Goal: Information Seeking & Learning: Check status

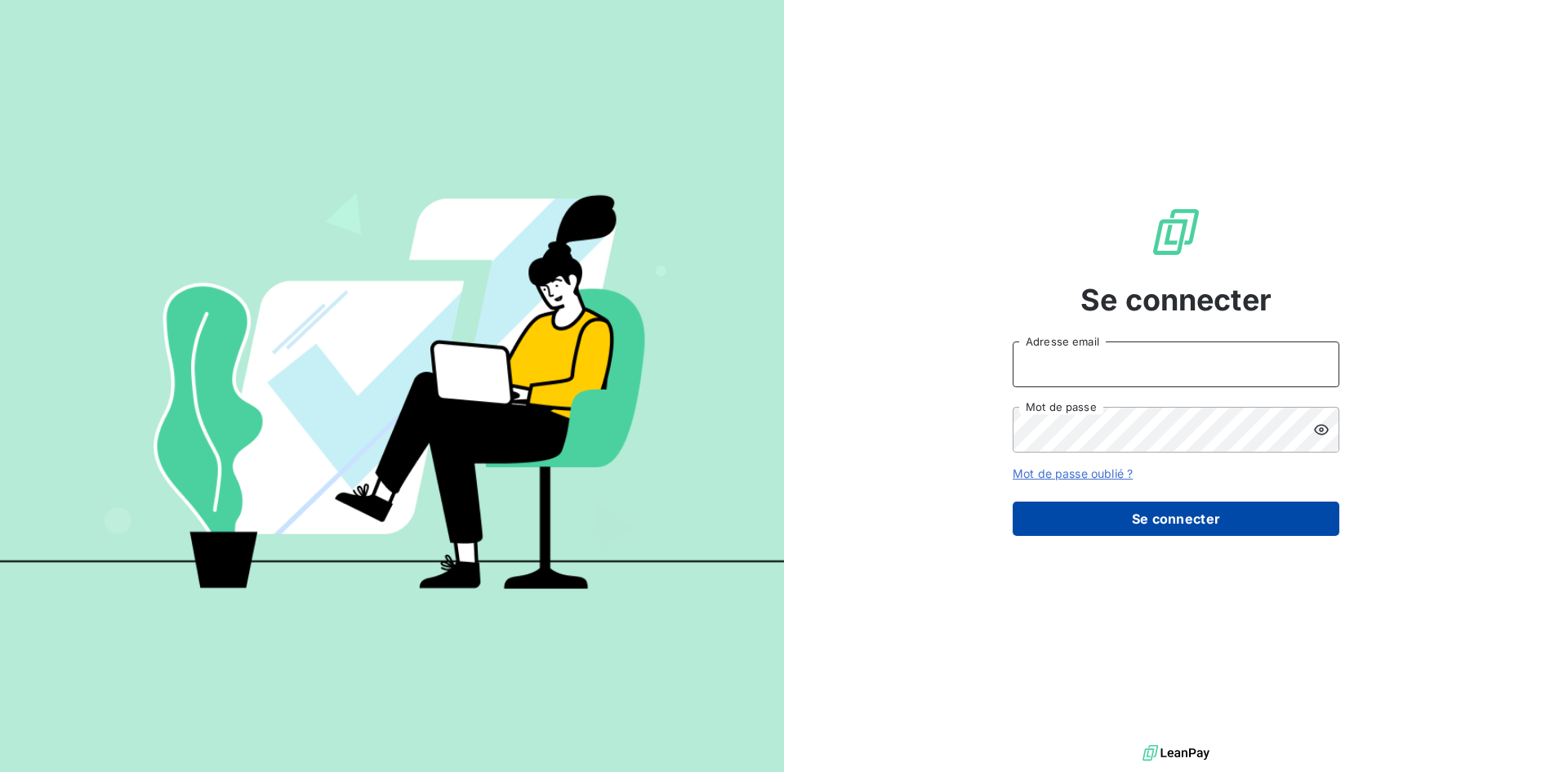
type input "abrun@finaleasegroup.com"
click at [1158, 526] on button "Se connecter" at bounding box center [1176, 519] width 326 height 34
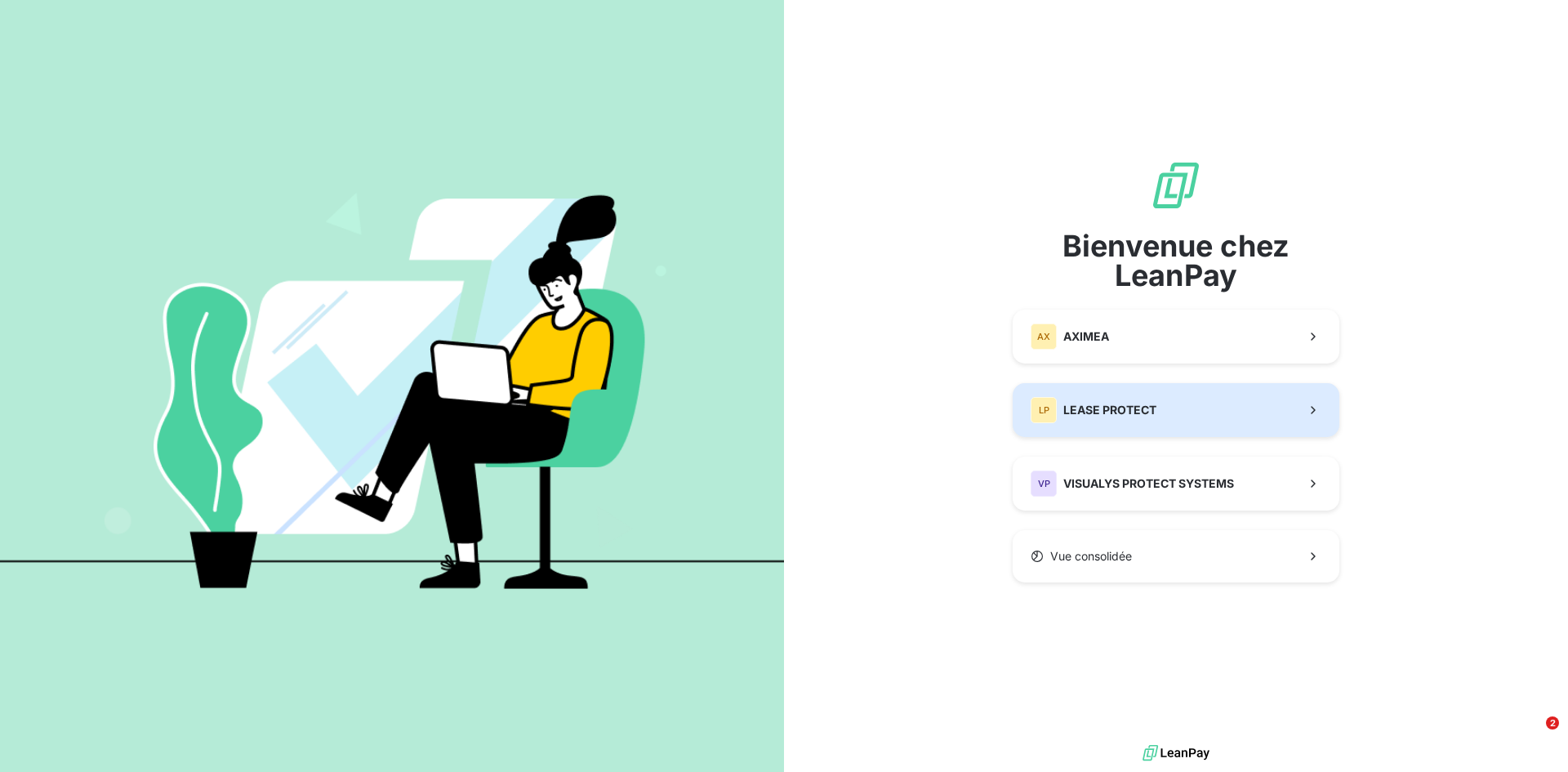
click at [1126, 411] on span "LEASE PROTECT" at bounding box center [1110, 410] width 93 height 16
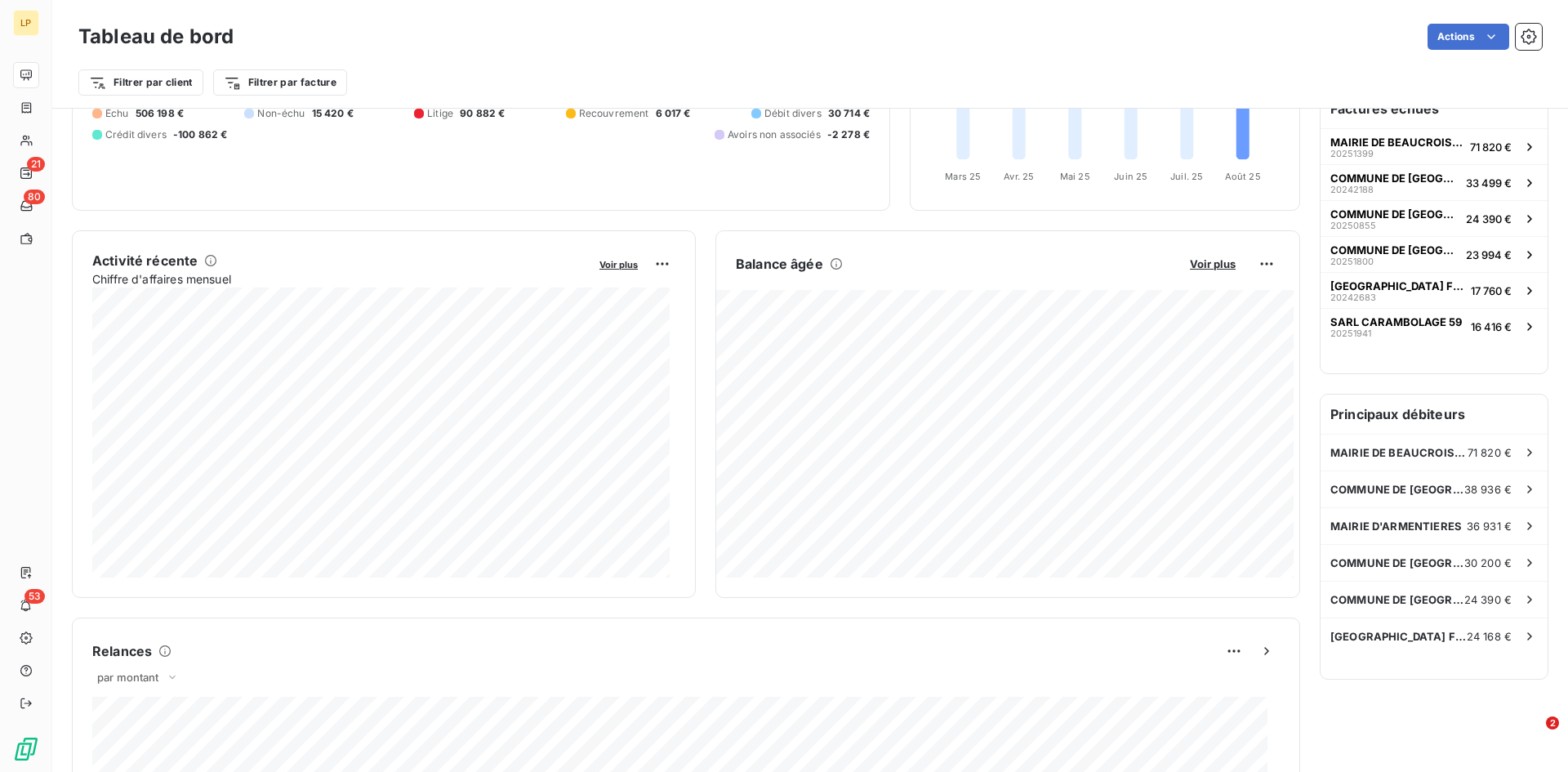
scroll to position [165, 0]
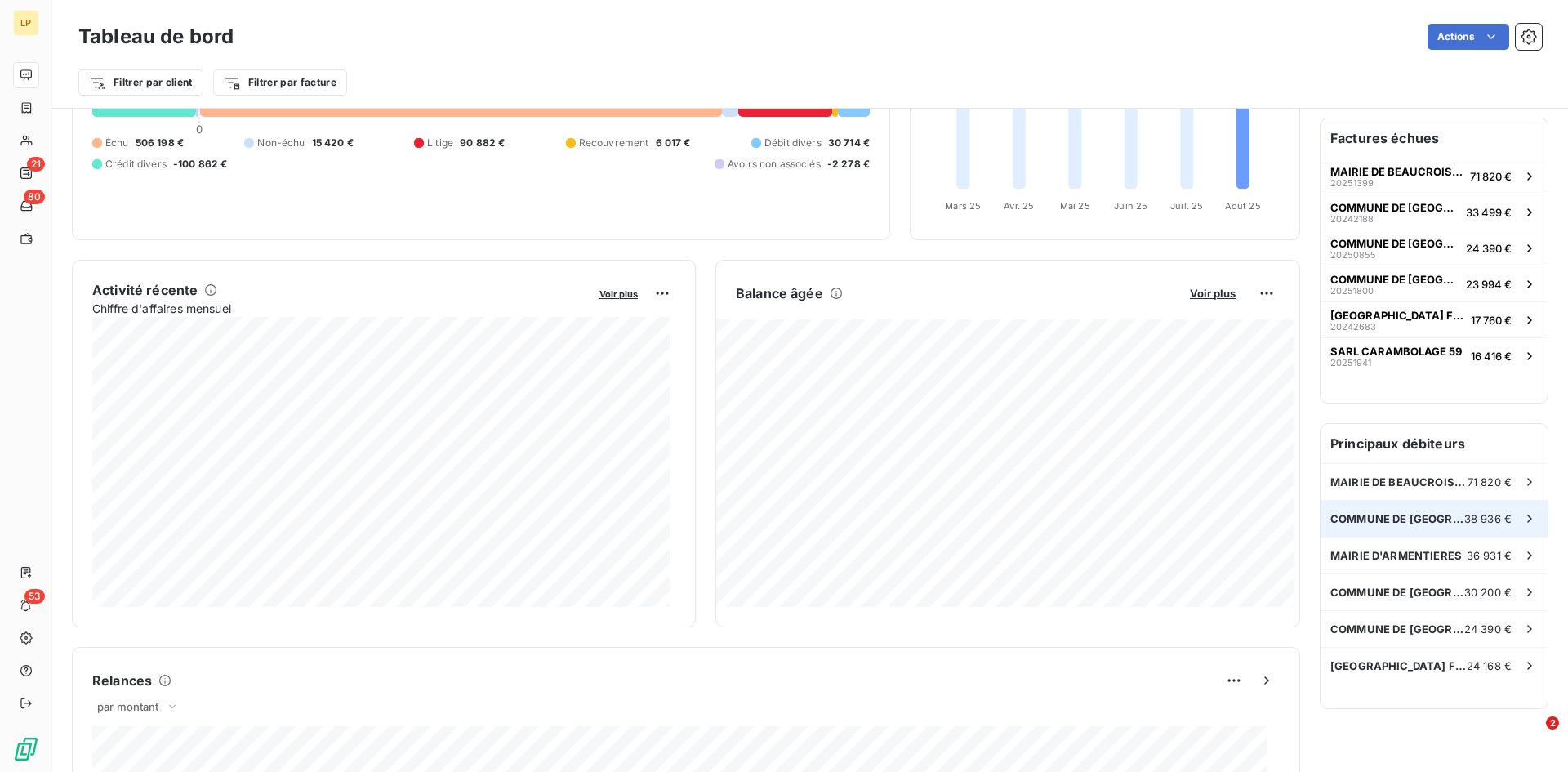
click at [1407, 514] on div "COMMUNE DE [GEOGRAPHIC_DATA] 38 936 €" at bounding box center [1434, 519] width 227 height 36
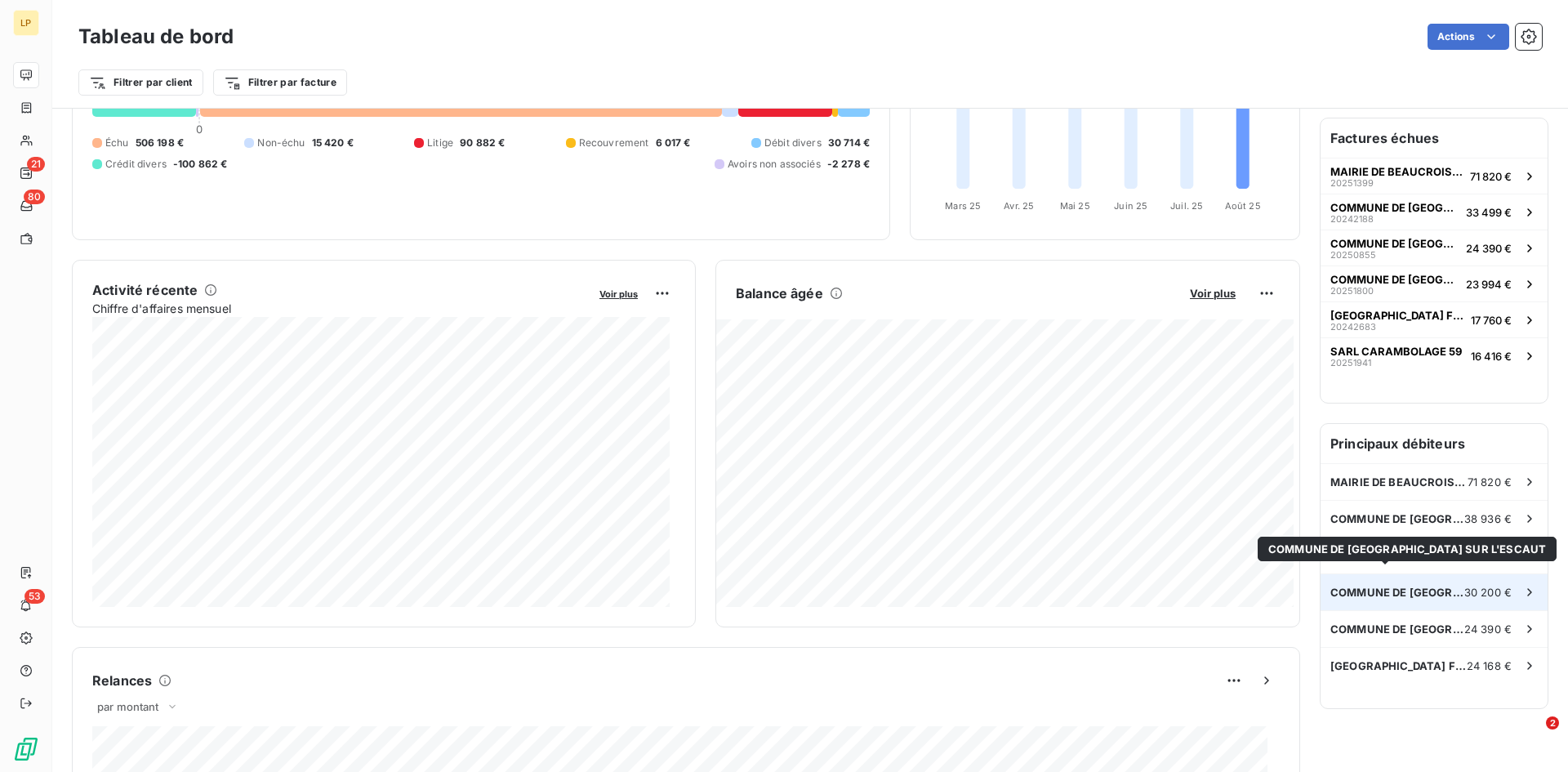
scroll to position [82, 0]
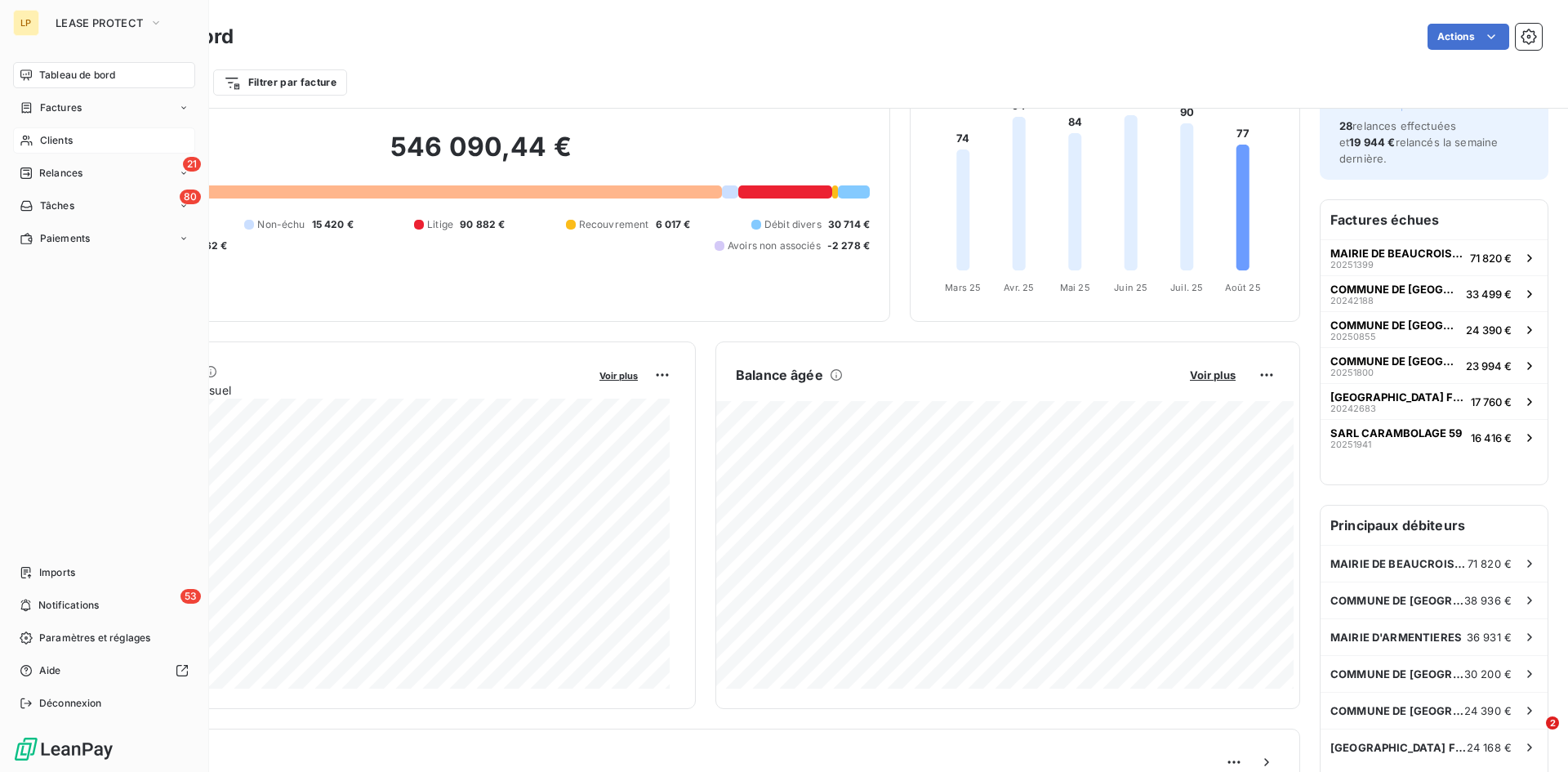
click at [58, 135] on span "Clients" at bounding box center [57, 140] width 33 height 15
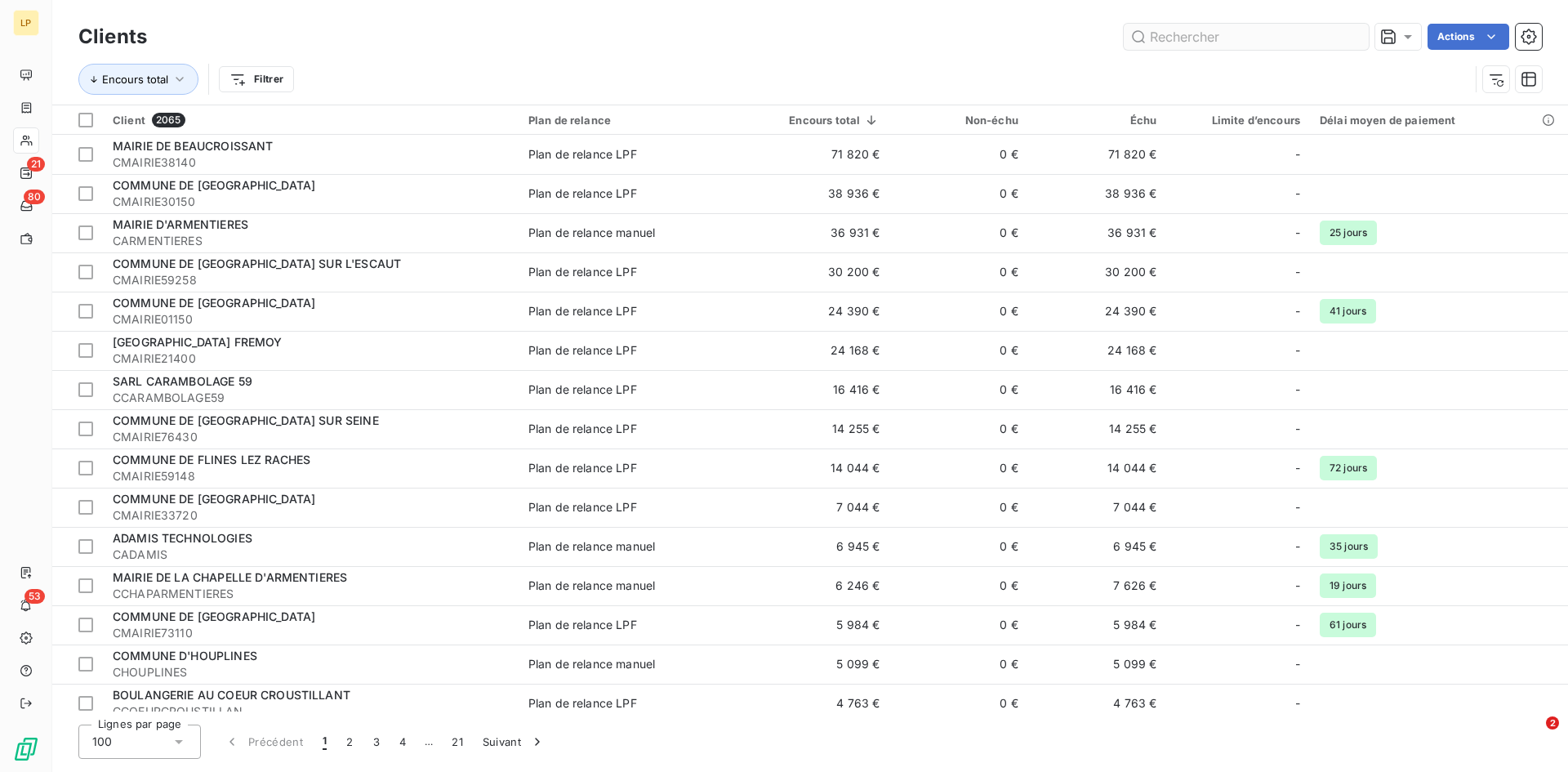
click at [1229, 39] on input "text" at bounding box center [1246, 37] width 245 height 27
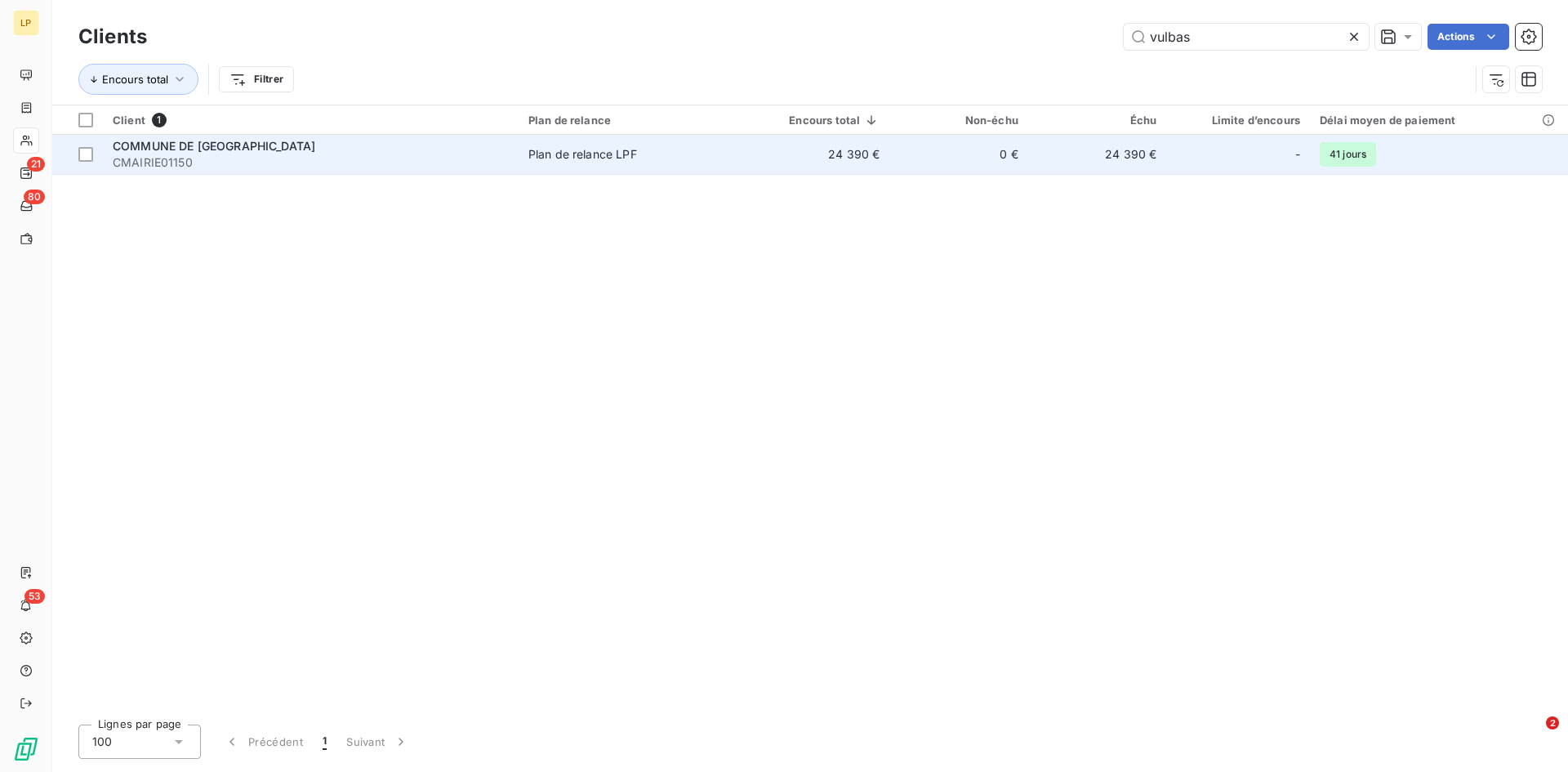
type input "vulbas"
click at [480, 163] on span "CMAIRIE01150" at bounding box center [311, 162] width 396 height 16
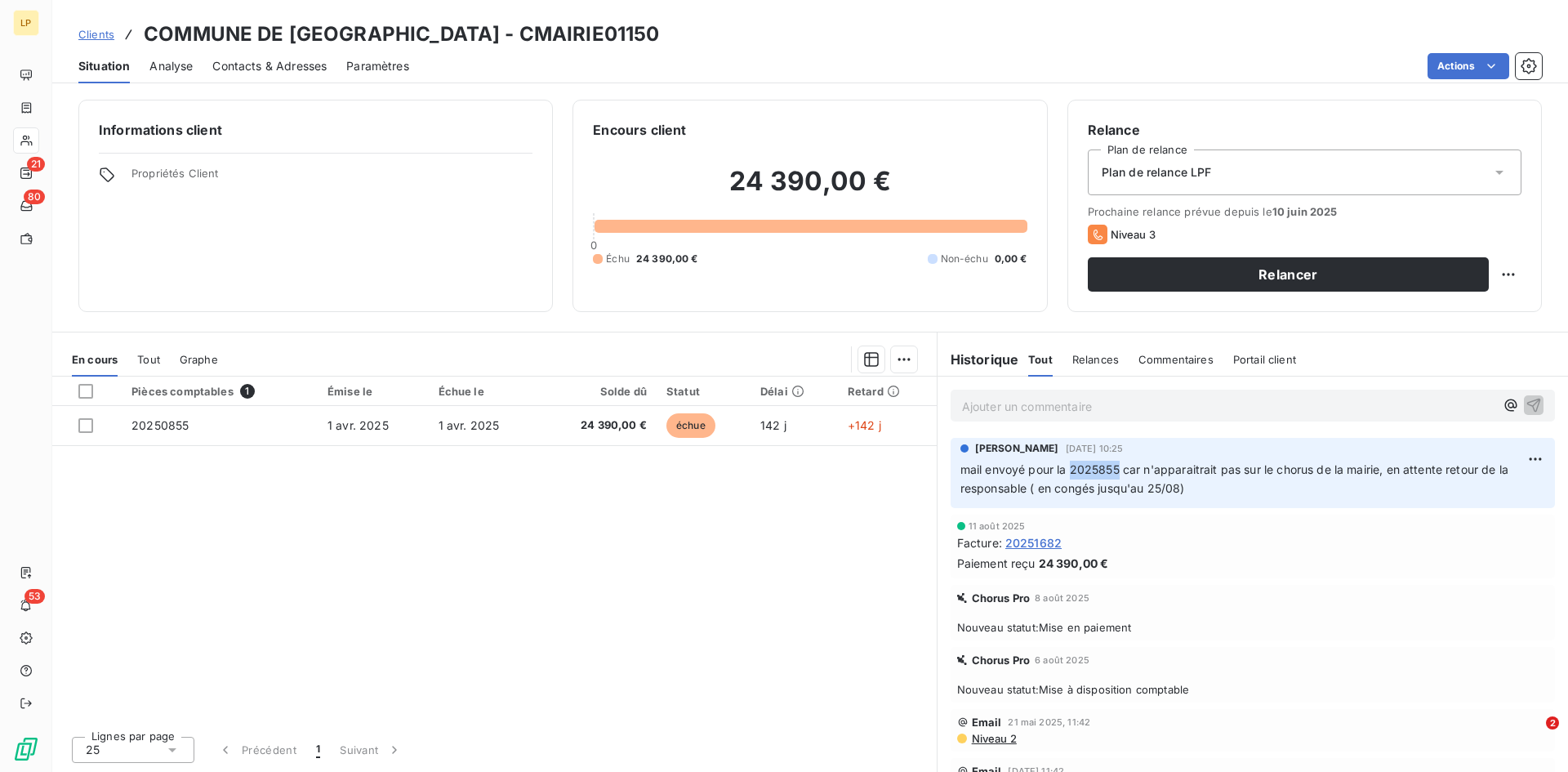
drag, startPoint x: 1077, startPoint y: 469, endPoint x: 1118, endPoint y: 465, distance: 41.2
click at [1118, 465] on span "mail envoyé pour la 2025855 car n'apparaitrait pas sur le chorus de la mairie, …" at bounding box center [1237, 479] width 551 height 33
drag, startPoint x: 1152, startPoint y: 491, endPoint x: 1181, endPoint y: 488, distance: 29.2
click at [1181, 488] on span "mail envoyé pour la 2025855 car n'apparaitrait pas sur le chorus de la mairie, …" at bounding box center [1237, 479] width 551 height 33
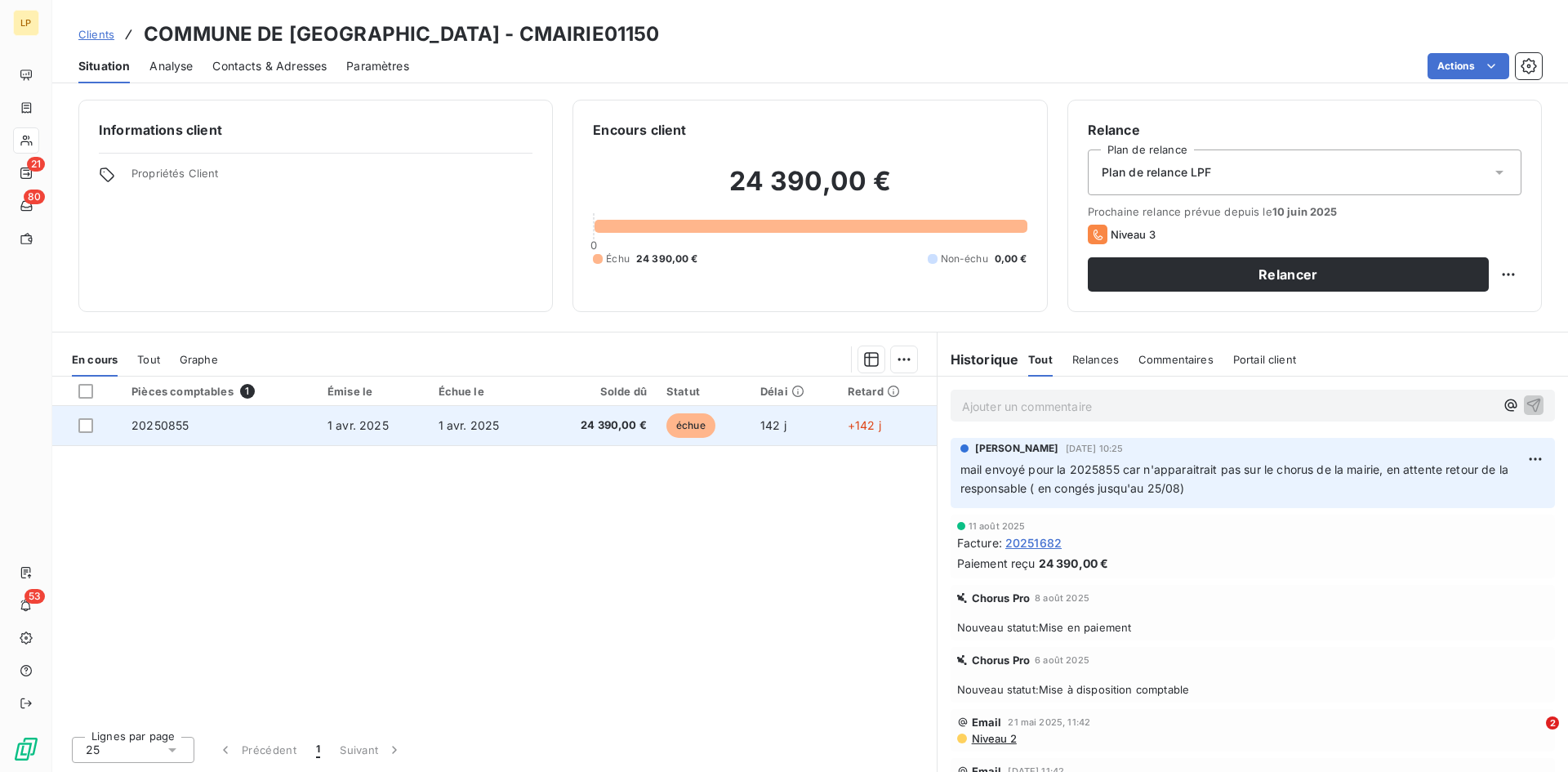
click at [459, 433] on td "1 avr. 2025" at bounding box center [485, 426] width 111 height 39
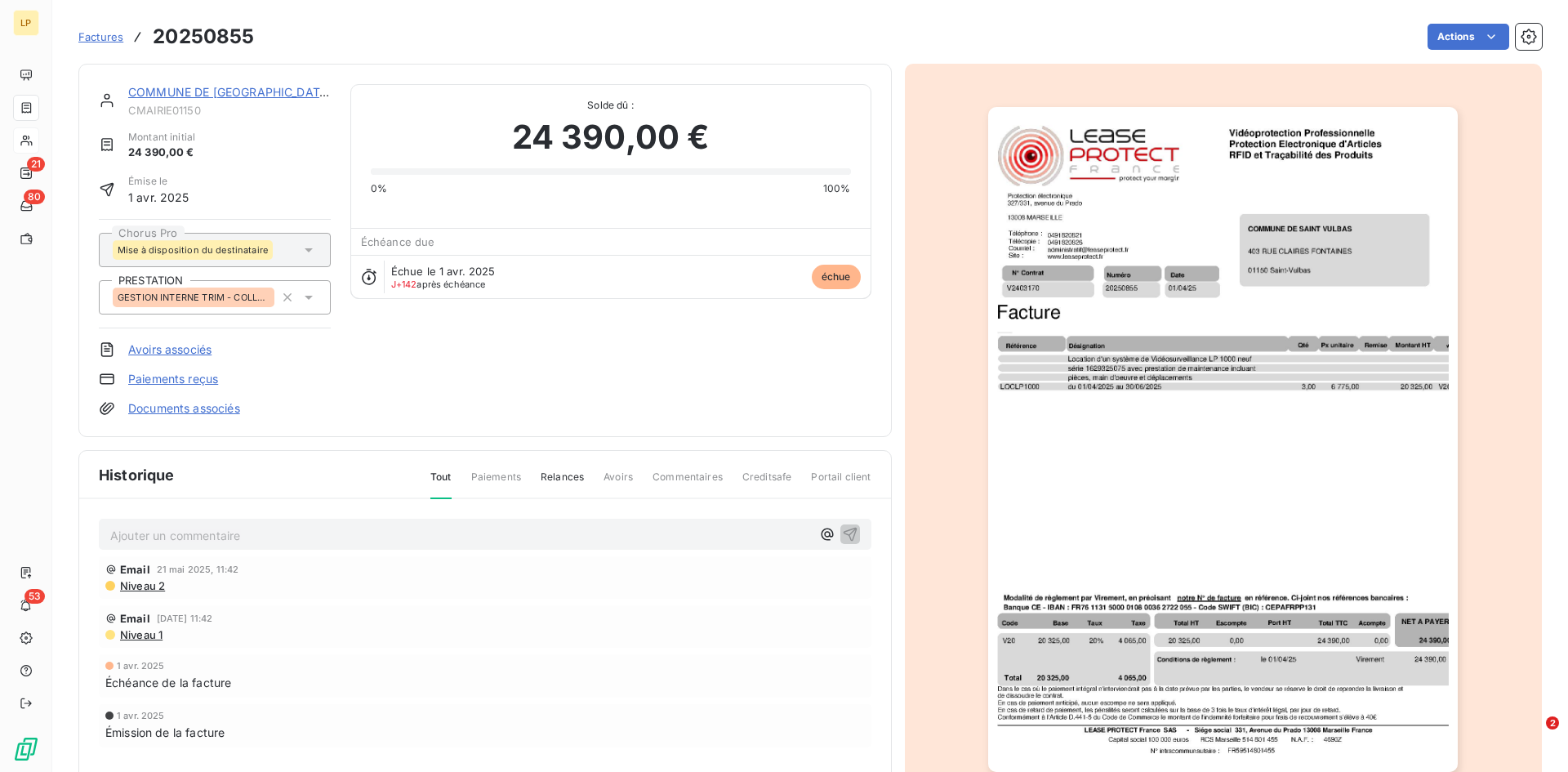
click at [86, 43] on span "Factures" at bounding box center [101, 36] width 45 height 13
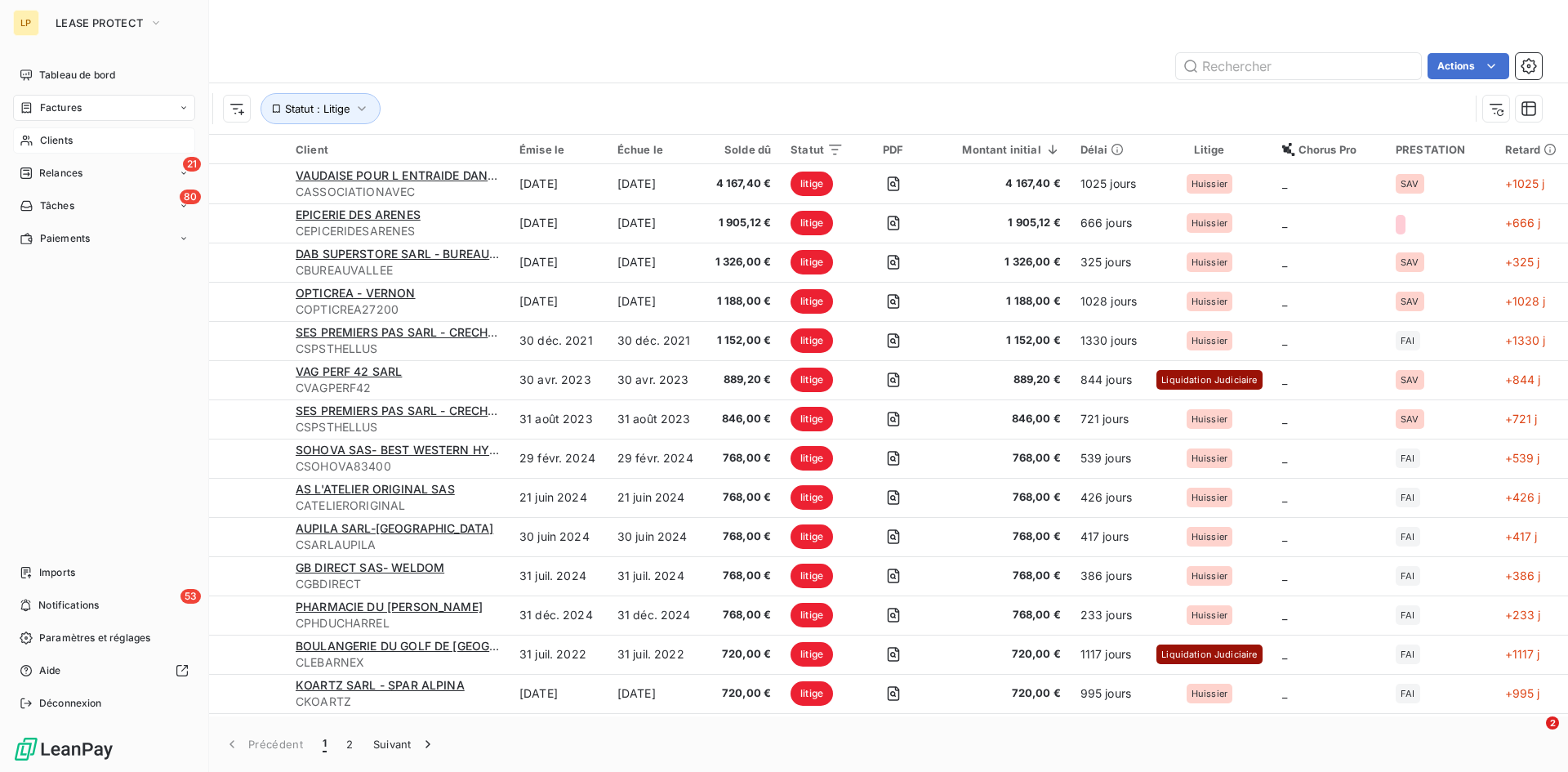
click at [30, 144] on icon at bounding box center [27, 140] width 14 height 13
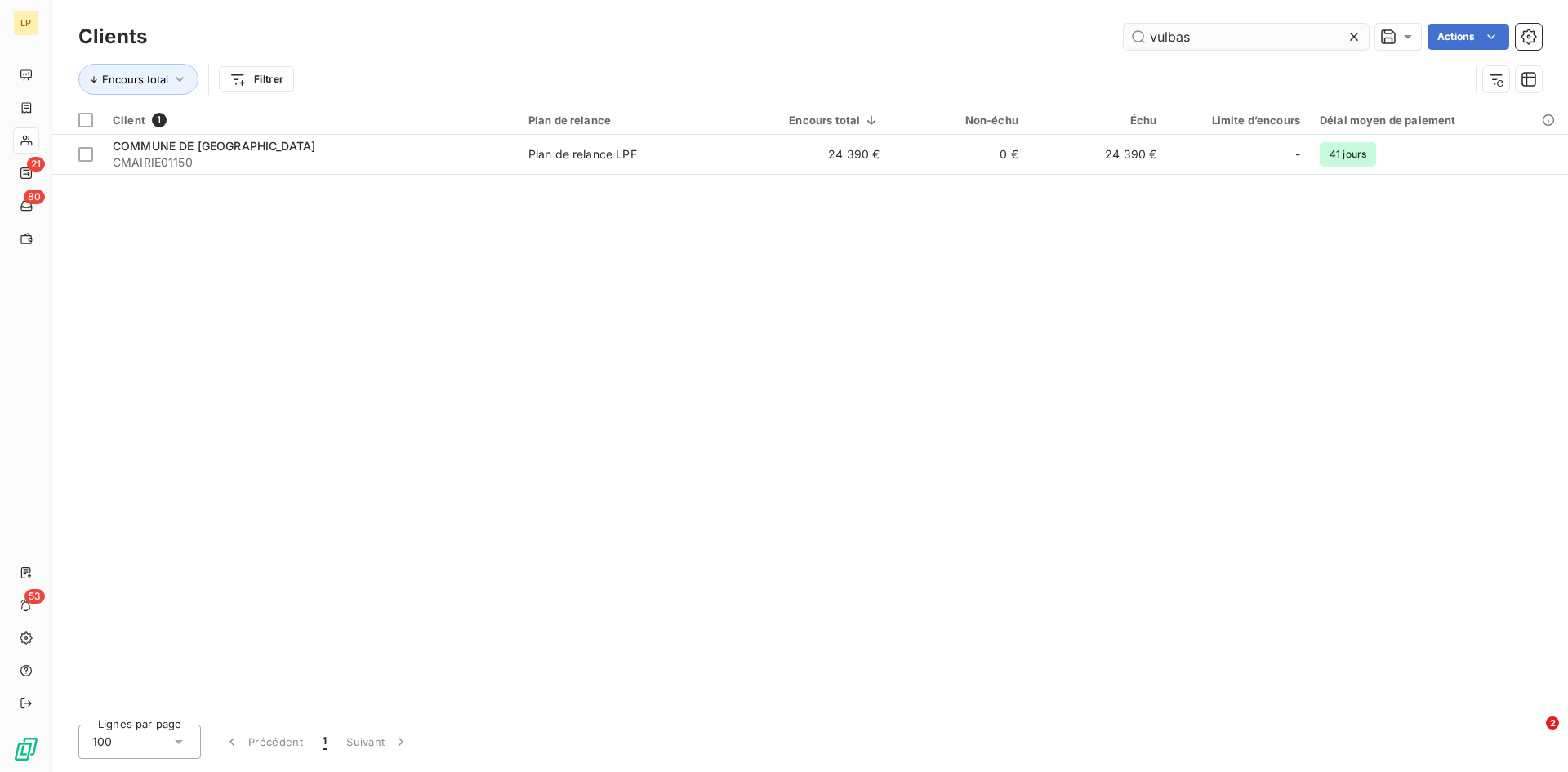
drag, startPoint x: 1208, startPoint y: 45, endPoint x: 1123, endPoint y: 43, distance: 85.0
click at [1124, 43] on input "vulbas" at bounding box center [1246, 37] width 245 height 27
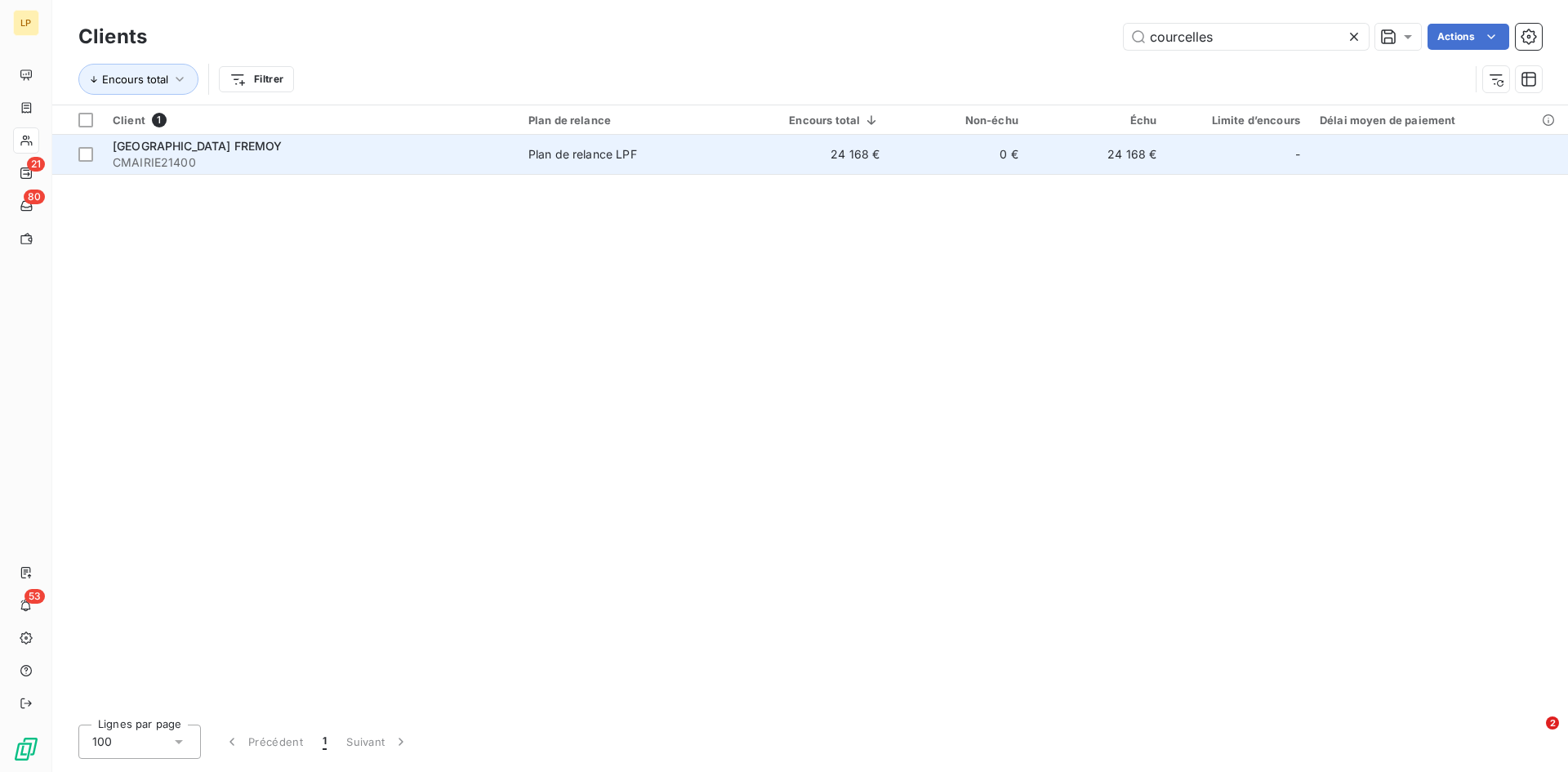
type input "courcelles"
click at [865, 160] on td "24 168 €" at bounding box center [816, 154] width 146 height 39
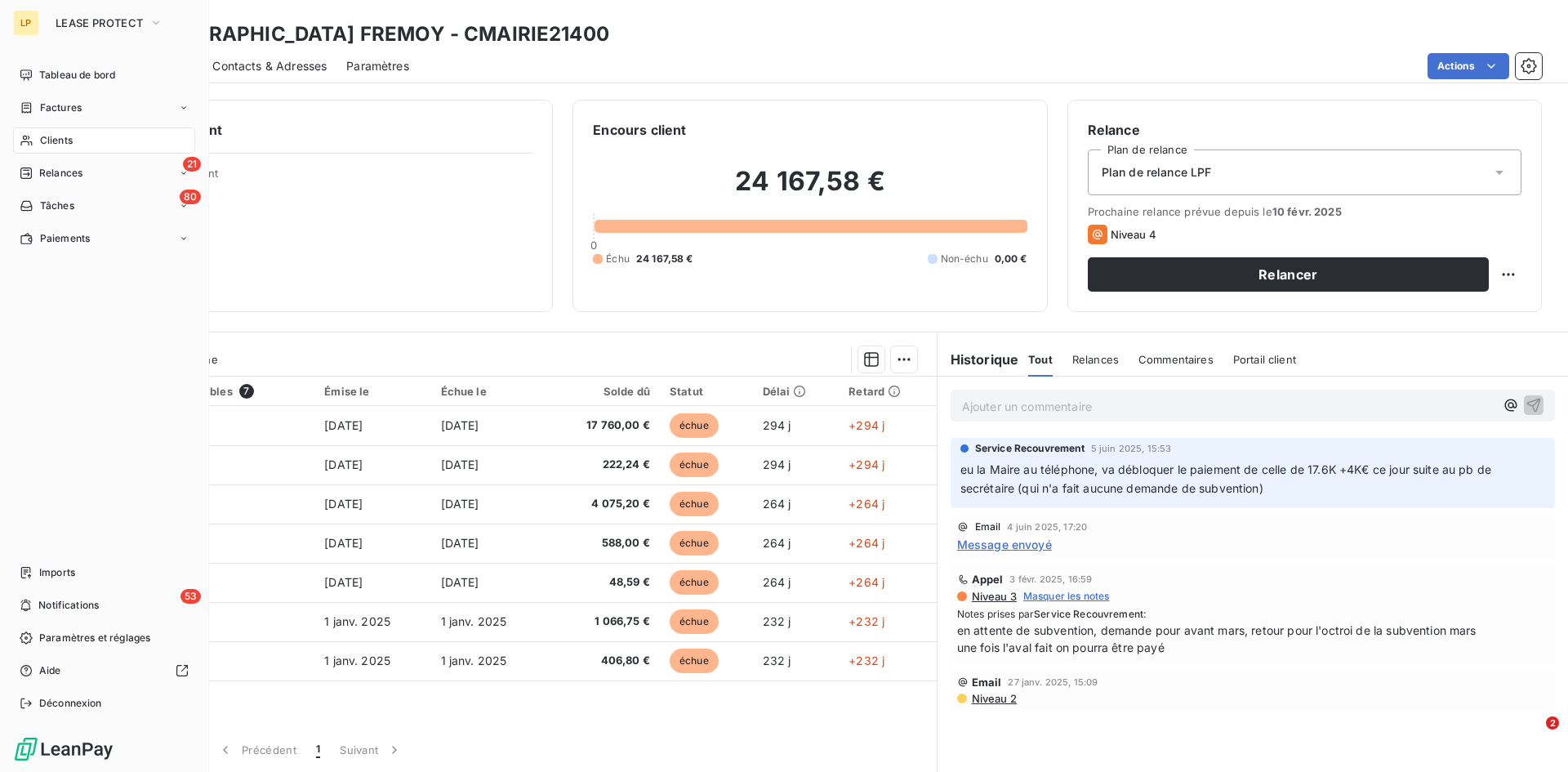
click at [110, 136] on div "Clients" at bounding box center [104, 141] width 182 height 27
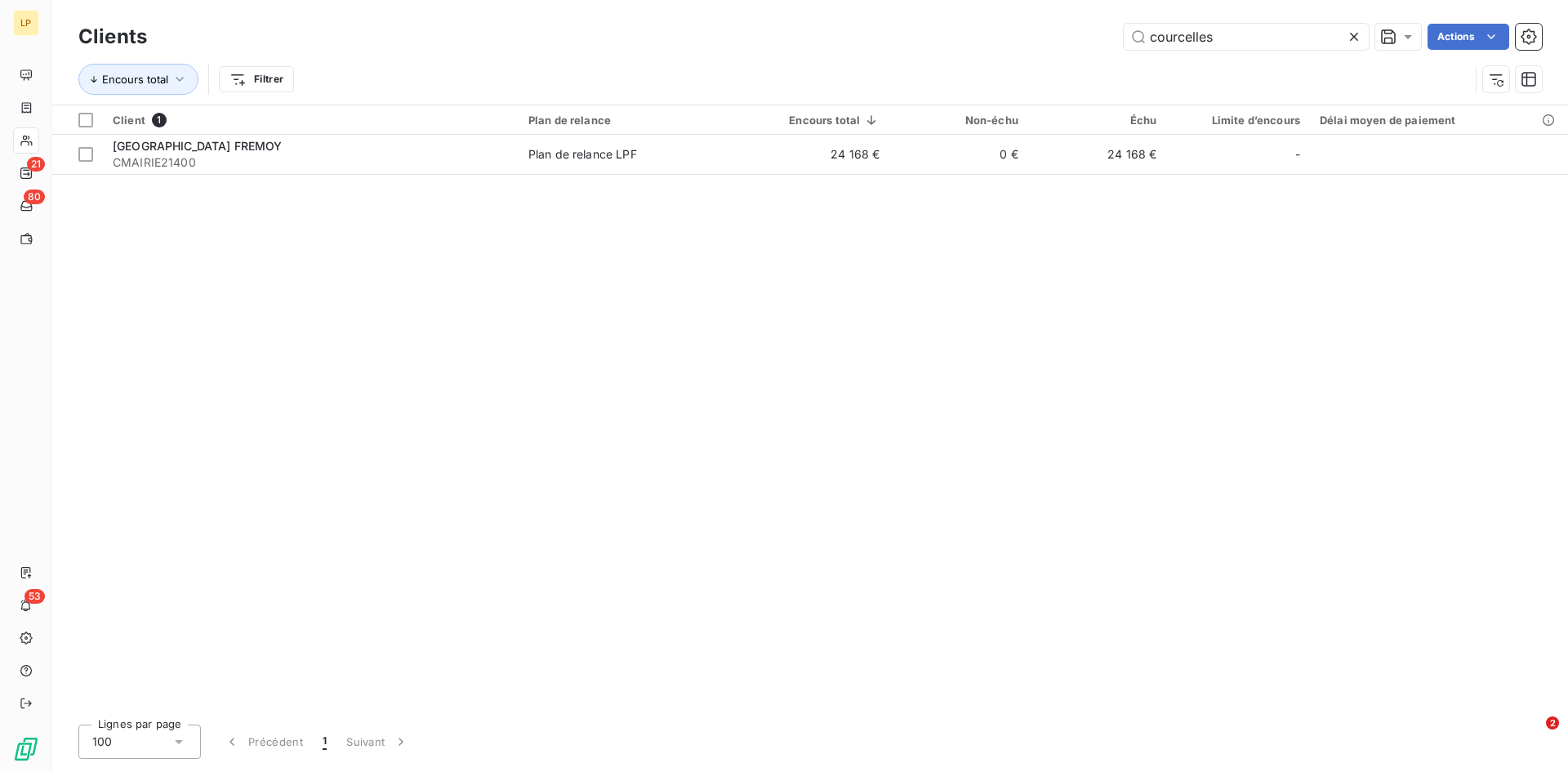
drag, startPoint x: 1237, startPoint y: 28, endPoint x: 1083, endPoint y: 26, distance: 154.0
click at [1083, 26] on div "courcelles Actions" at bounding box center [855, 37] width 1375 height 27
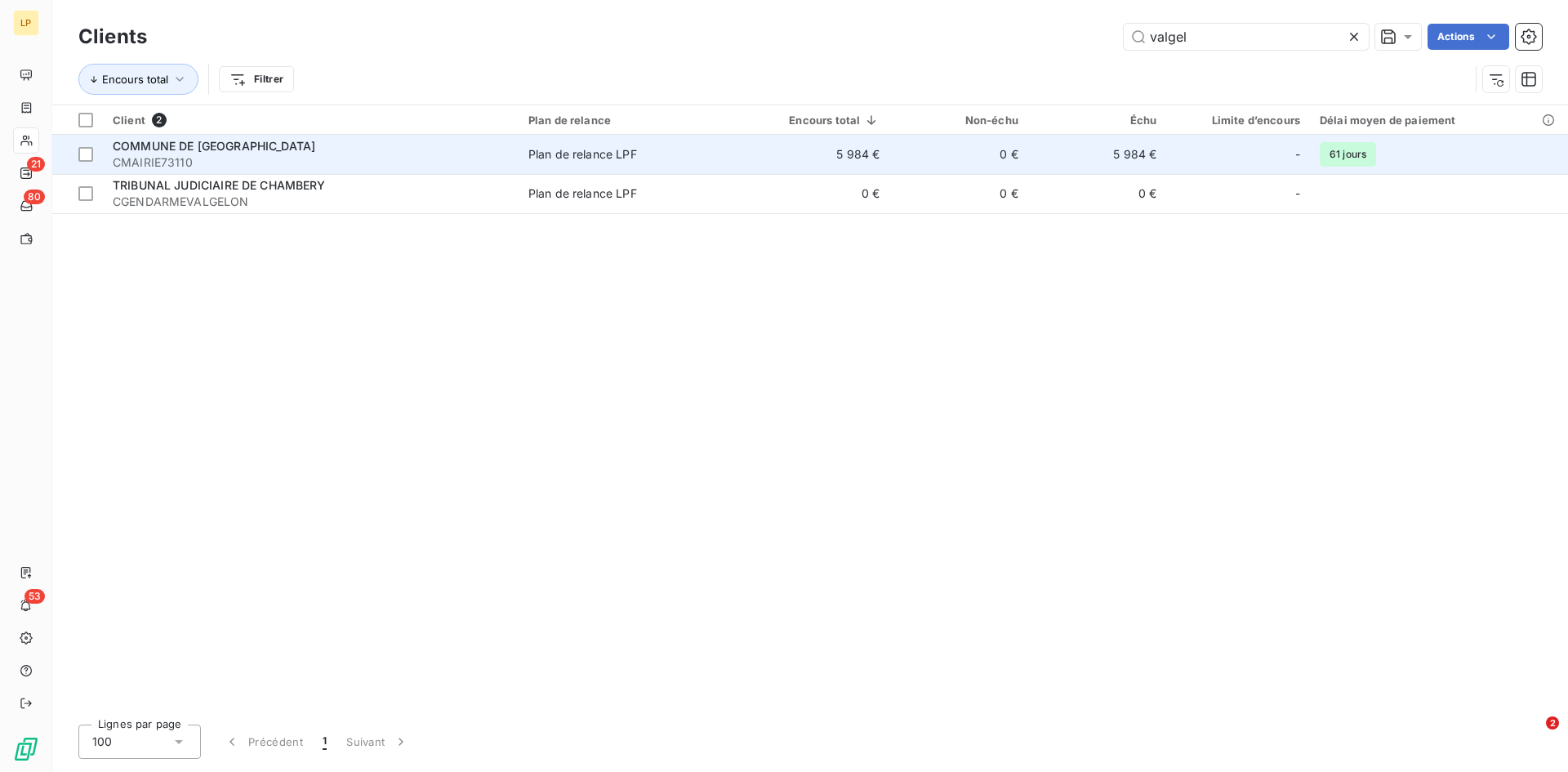
type input "valgel"
click at [1076, 145] on td "5 984 €" at bounding box center [1098, 154] width 139 height 39
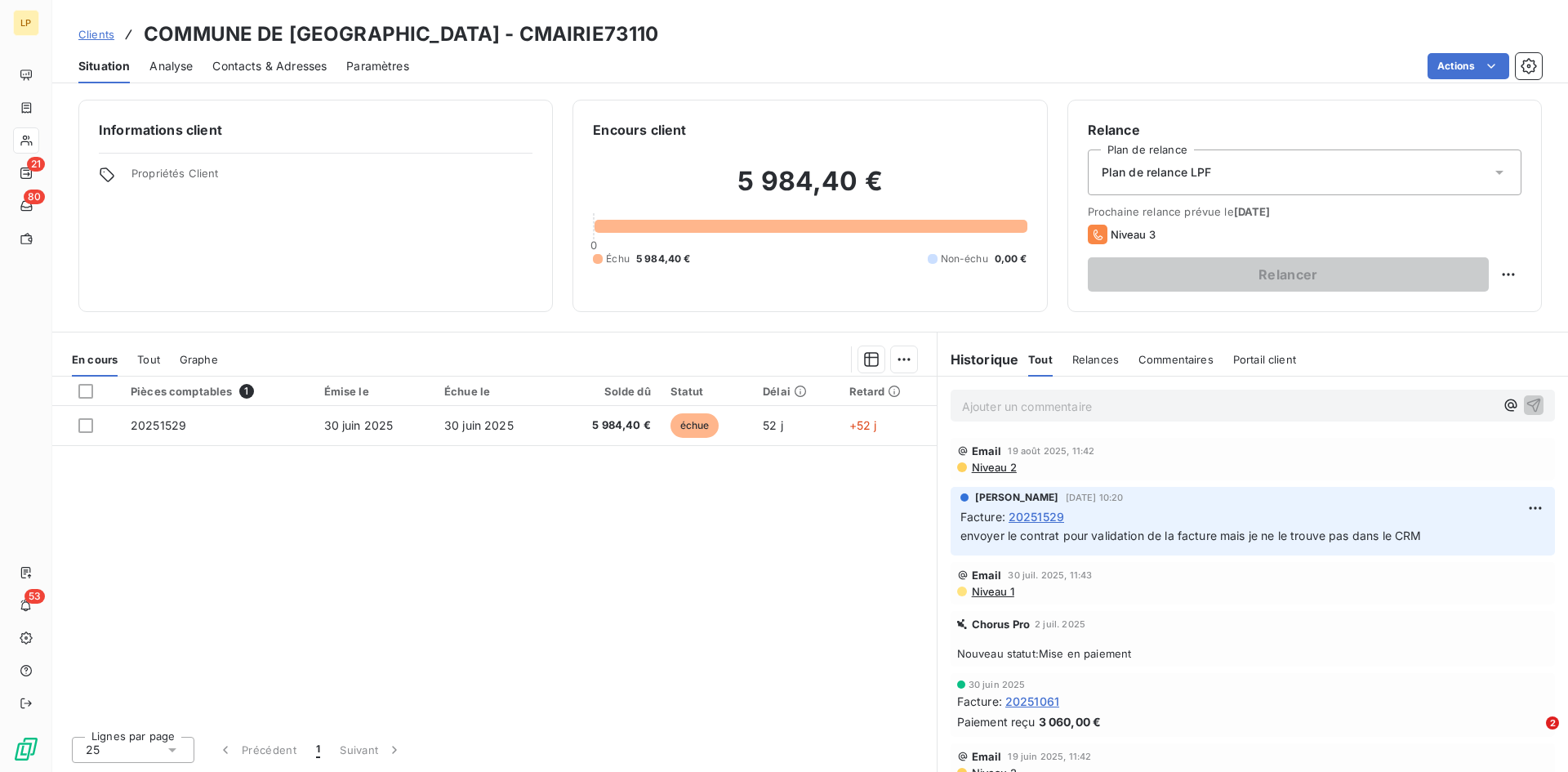
click at [1016, 399] on p "Ajouter un commentaire ﻿" at bounding box center [1228, 407] width 533 height 21
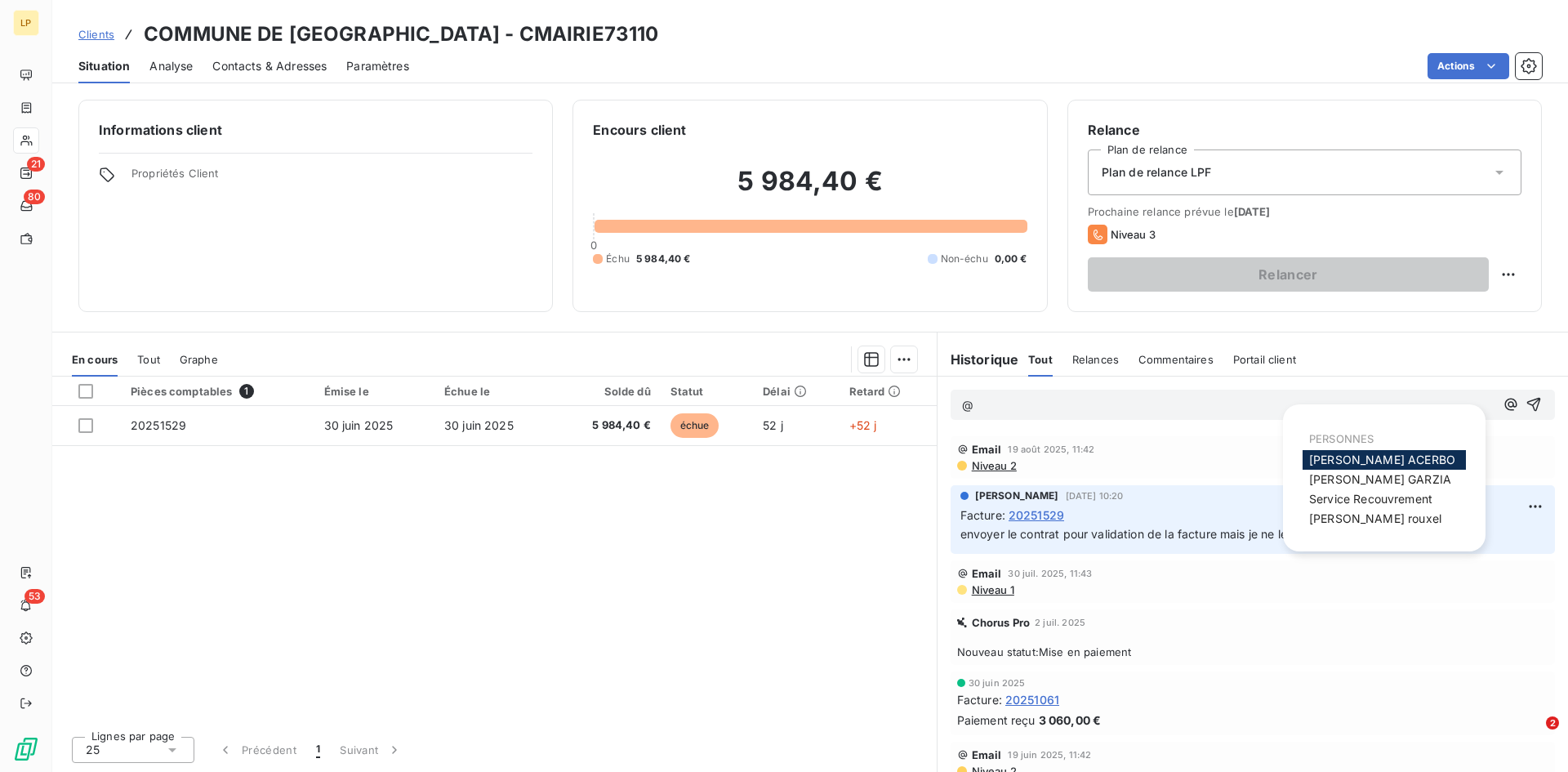
click at [1324, 451] on div "[PERSON_NAME]" at bounding box center [1384, 460] width 164 height 20
click at [1325, 457] on span "[PERSON_NAME]" at bounding box center [1382, 459] width 146 height 14
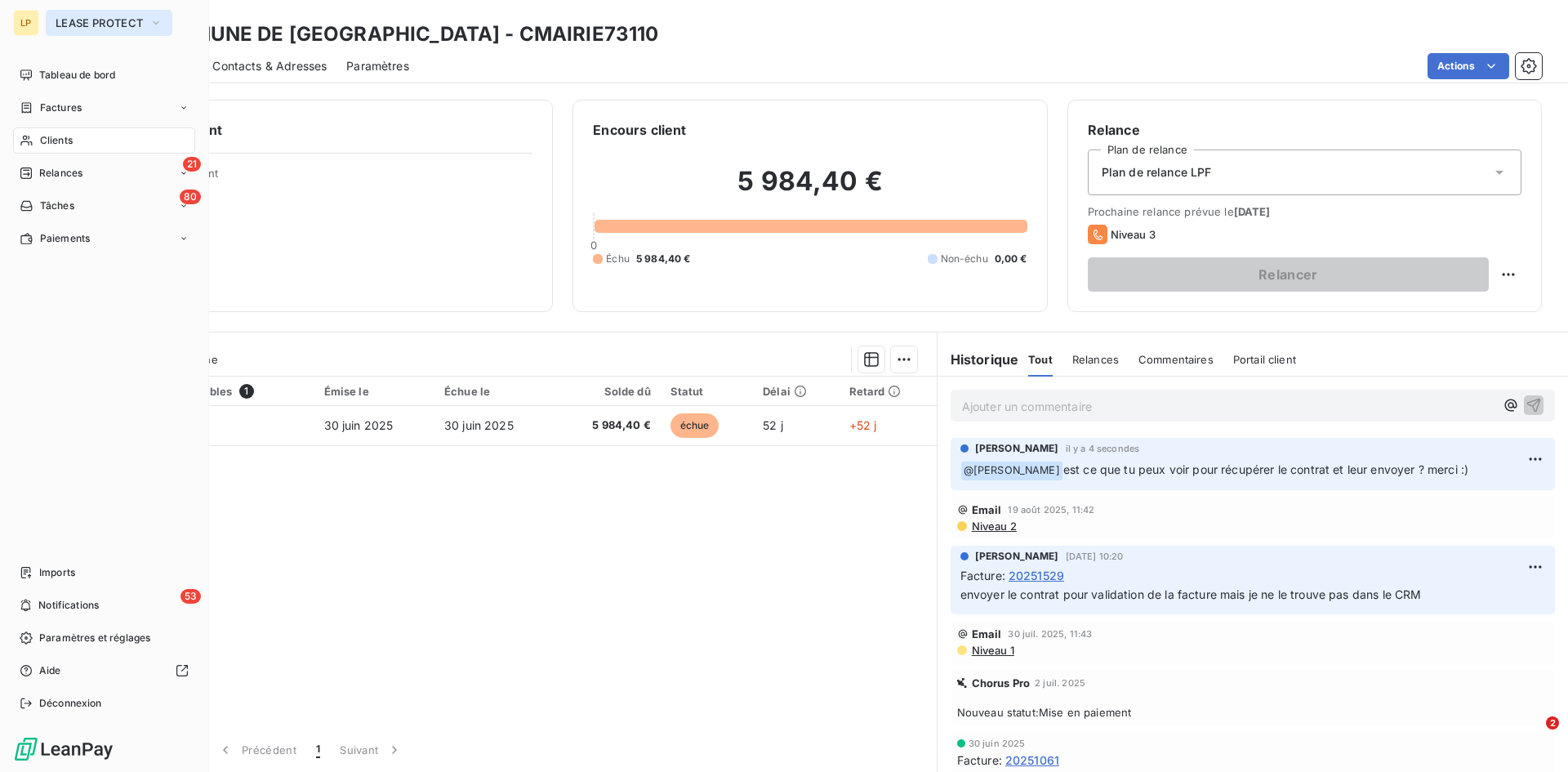
click at [143, 25] on span "LEASE PROTECT" at bounding box center [99, 22] width 87 height 13
click at [55, 597] on div "53 Notifications" at bounding box center [104, 605] width 182 height 27
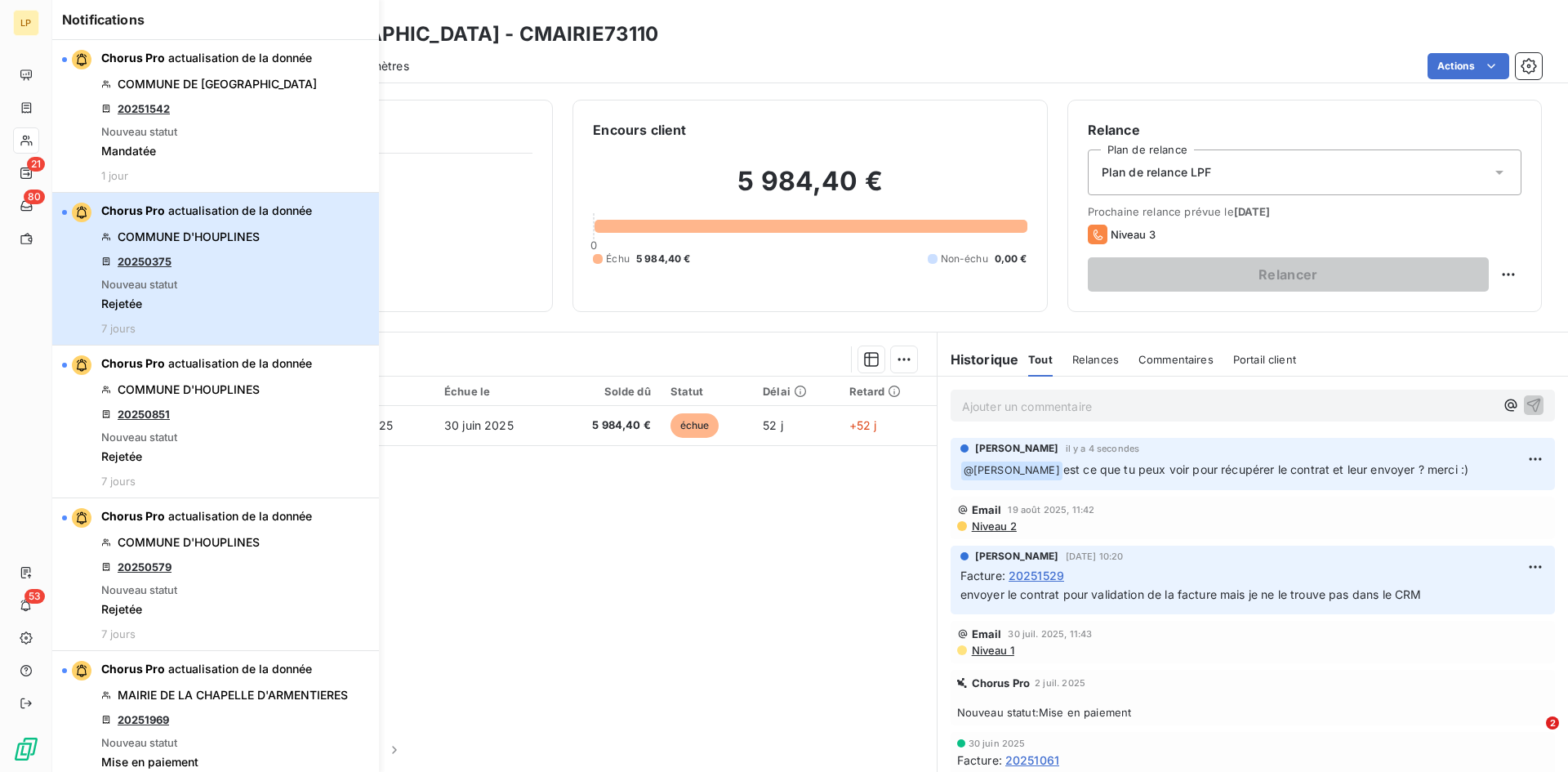
click at [212, 260] on div "Chorus Pro actualisation de la donnée COMMUNE D'HOUPLINES 20250375 Nouveau stat…" at bounding box center [206, 269] width 211 height 133
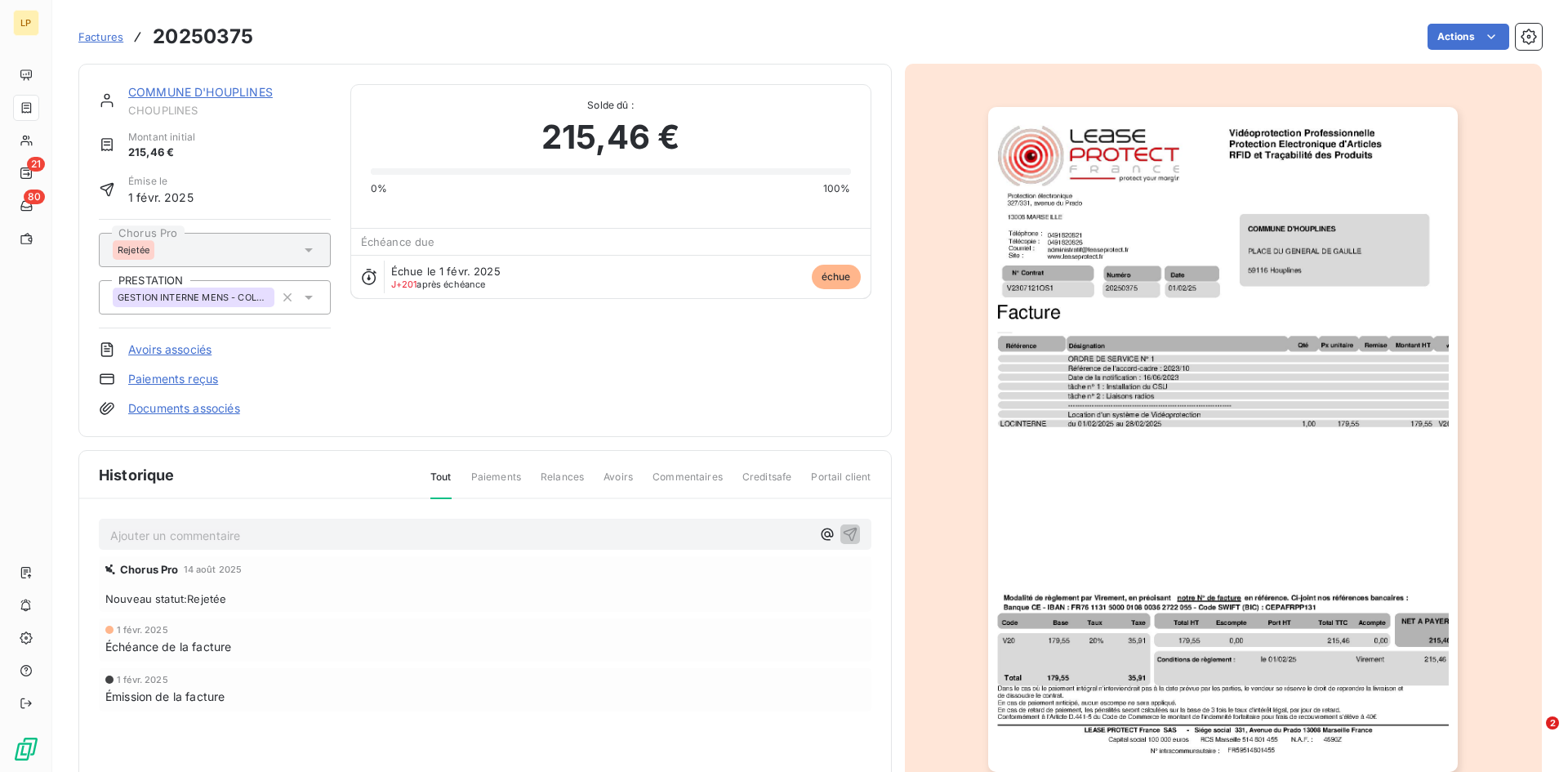
click at [203, 79] on div "COMMUNE D'HOUPLINES CHOUPLINES Montant initial 215,46 € Émise le [DATE] Chorus …" at bounding box center [486, 250] width 814 height 374
click at [203, 90] on link "COMMUNE D'HOUPLINES" at bounding box center [200, 92] width 145 height 14
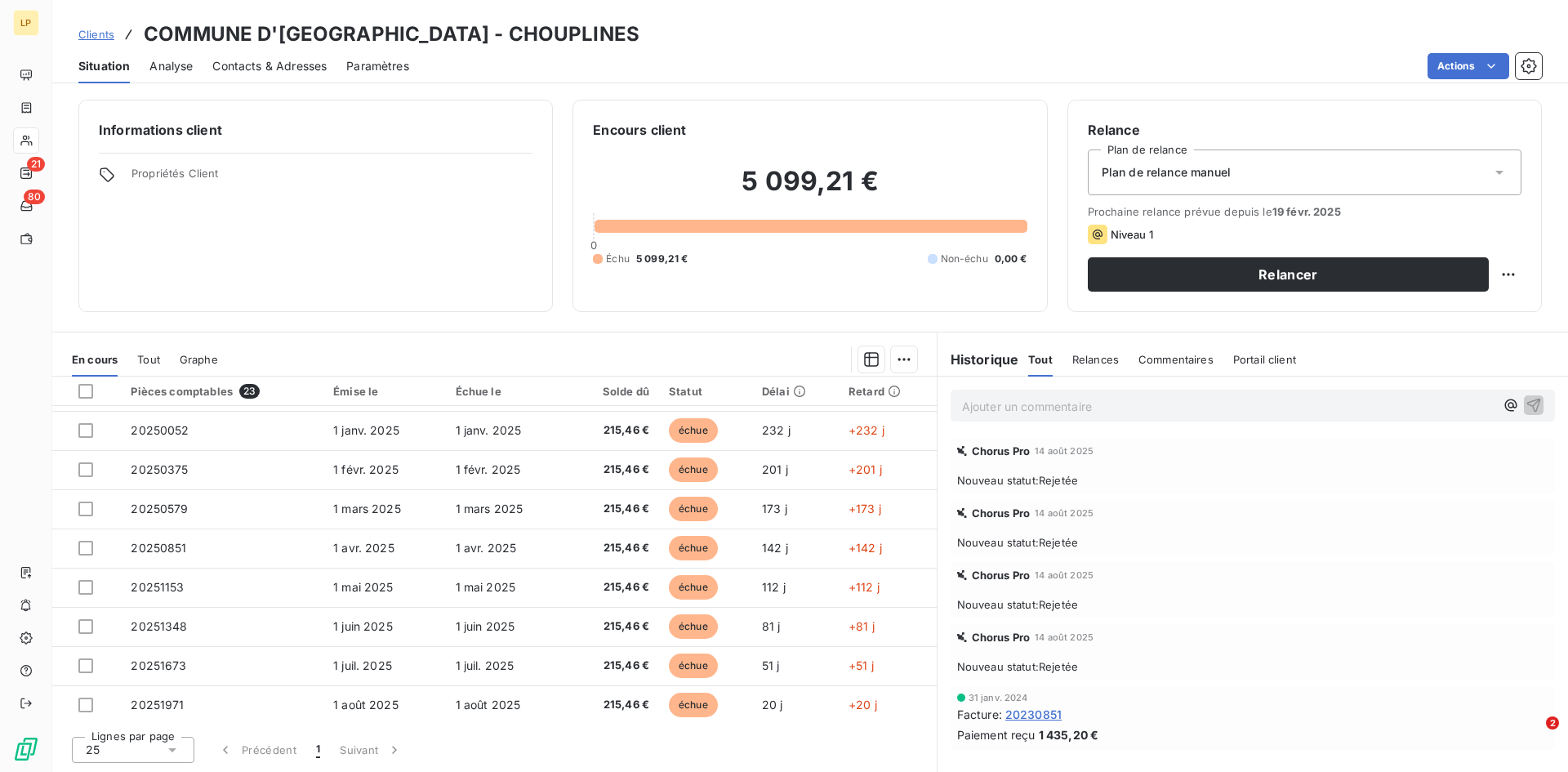
scroll to position [586, 0]
click at [225, 359] on div "En cours Tout Graphe" at bounding box center [494, 360] width 885 height 34
click at [212, 359] on span "Graphe" at bounding box center [199, 359] width 39 height 13
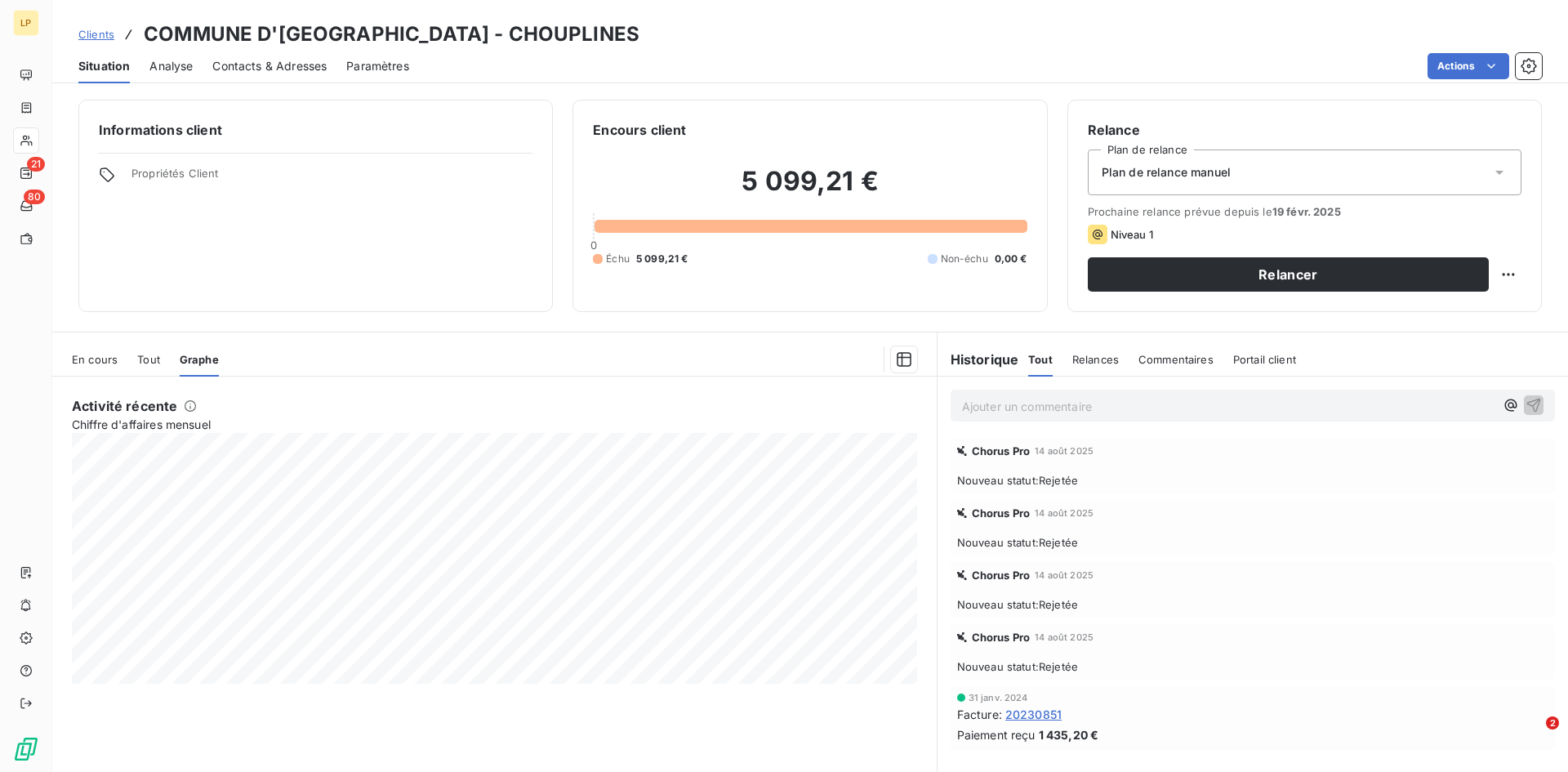
click at [164, 362] on div "En cours Tout Graphe" at bounding box center [494, 360] width 885 height 34
click at [146, 356] on span "Tout" at bounding box center [148, 359] width 23 height 13
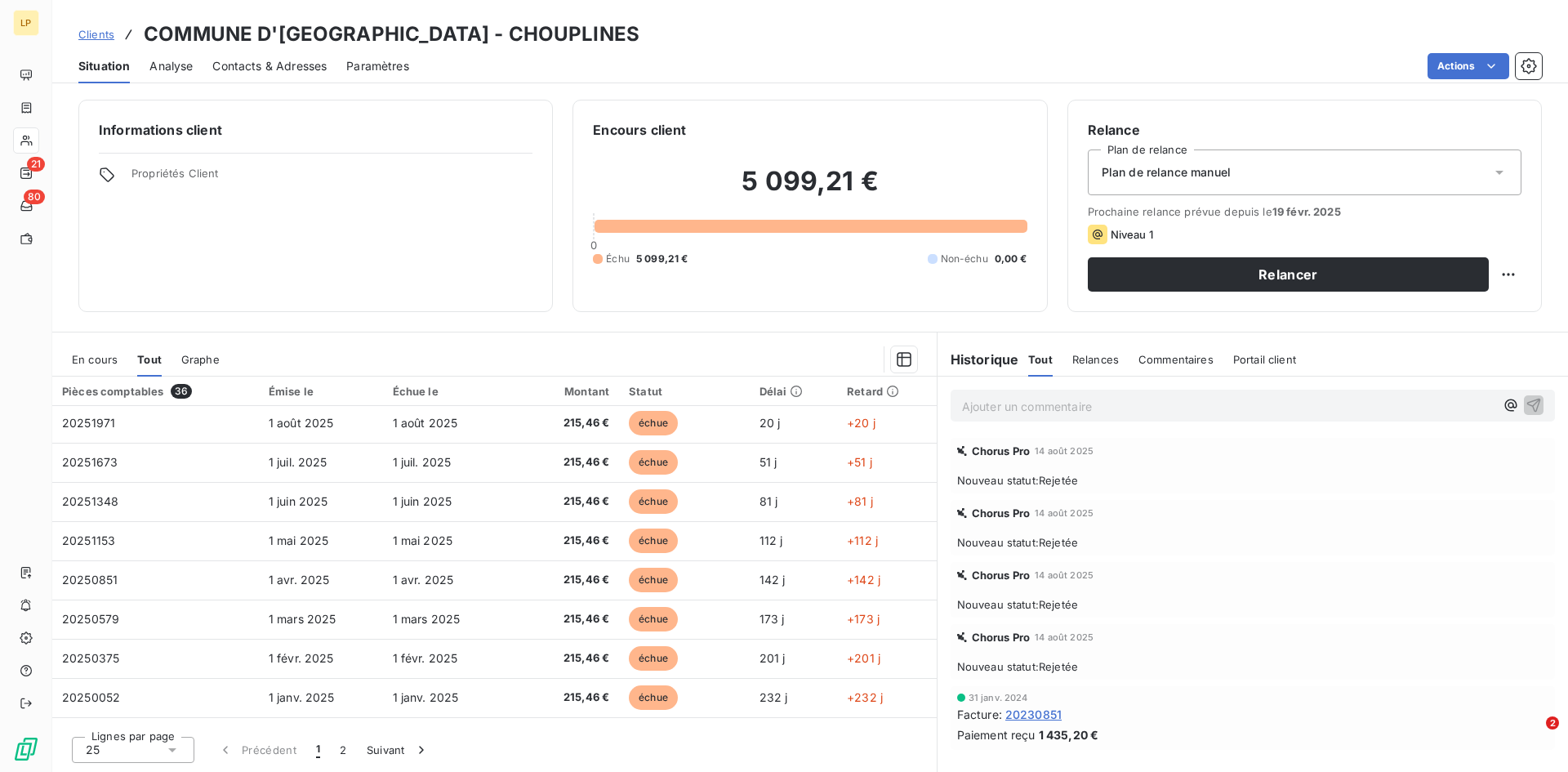
scroll to position [0, 0]
click at [123, 363] on div "En cours Tout Graphe" at bounding box center [494, 360] width 885 height 34
click at [108, 355] on span "En cours" at bounding box center [94, 359] width 45 height 13
